Goal: Task Accomplishment & Management: Manage account settings

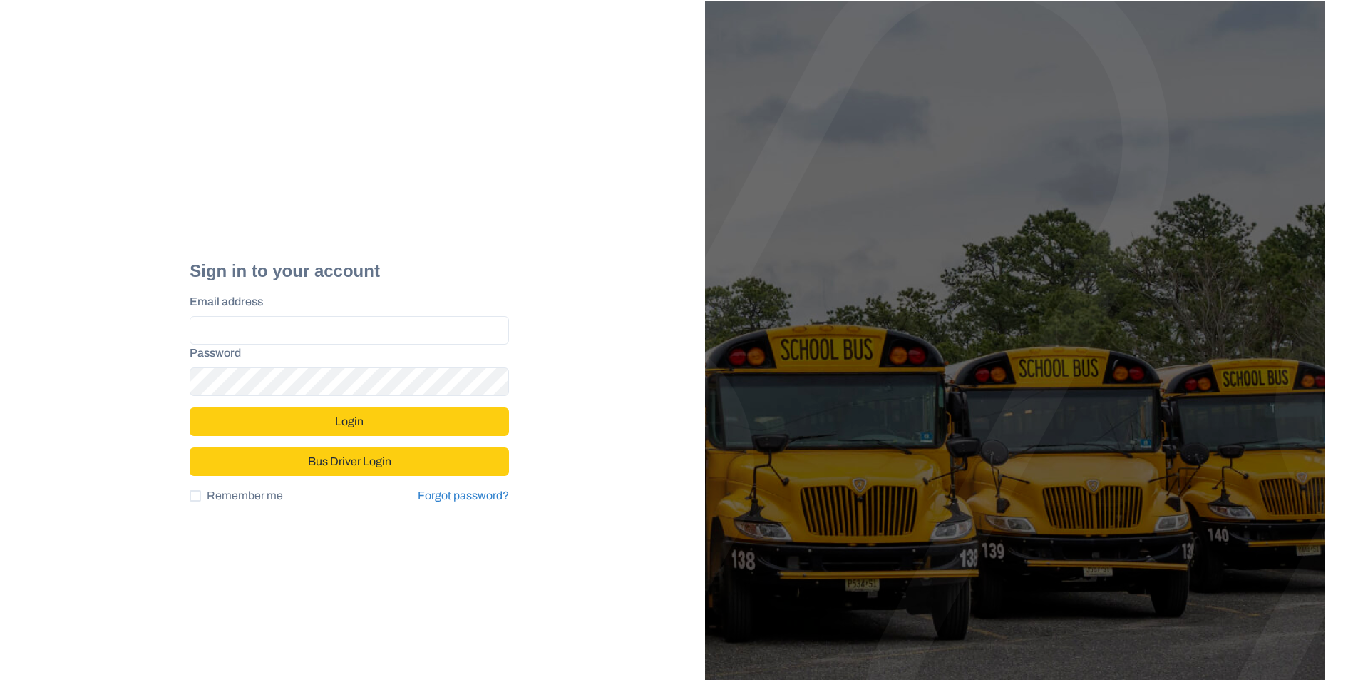
type input "**********"
click at [377, 424] on button "Login" at bounding box center [349, 421] width 319 height 29
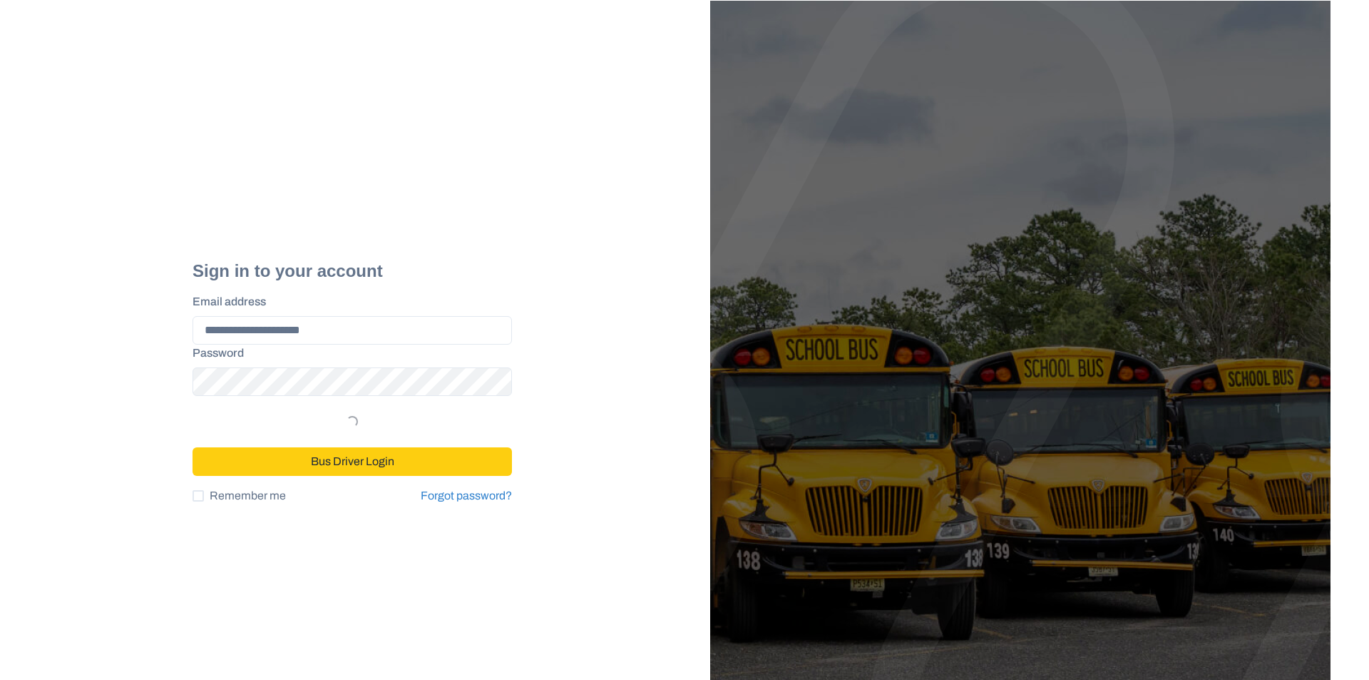
select select "*"
select select "****"
